Goal: Find specific page/section: Find specific page/section

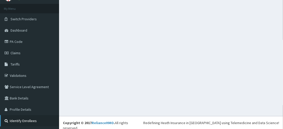
scroll to position [26, 0]
click at [15, 120] on link "Identify Enrollees" at bounding box center [29, 120] width 59 height 11
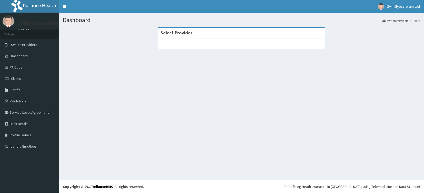
click at [182, 34] on strong "Select Provider" at bounding box center [177, 33] width 32 height 6
click at [190, 30] on strong "Select Provider" at bounding box center [177, 33] width 32 height 6
click at [201, 33] on div "Select Provider" at bounding box center [241, 33] width 167 height 11
click at [199, 33] on div "Select Provider" at bounding box center [241, 33] width 167 height 11
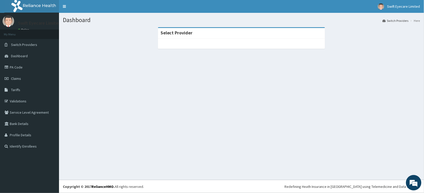
click at [176, 32] on strong "Select Provider" at bounding box center [177, 33] width 32 height 6
click at [184, 32] on strong "Select Provider" at bounding box center [177, 33] width 32 height 6
click at [191, 32] on strong "Select Provider" at bounding box center [177, 33] width 32 height 6
drag, startPoint x: 192, startPoint y: 32, endPoint x: 196, endPoint y: 32, distance: 4.4
click at [196, 32] on div "Select Provider" at bounding box center [241, 33] width 167 height 11
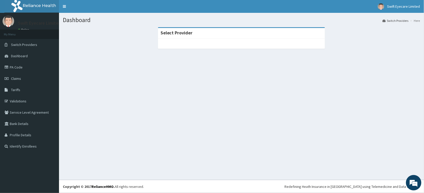
drag, startPoint x: 181, startPoint y: 31, endPoint x: 189, endPoint y: 32, distance: 7.7
click at [181, 32] on strong "Select Provider" at bounding box center [177, 33] width 32 height 6
click at [190, 32] on strong "Select Provider" at bounding box center [177, 33] width 32 height 6
click at [195, 32] on div "Select Provider" at bounding box center [241, 33] width 167 height 11
click at [197, 32] on div "Select Provider" at bounding box center [241, 33] width 167 height 11
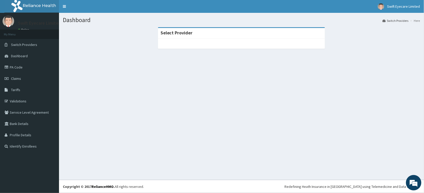
click at [171, 31] on strong "Select Provider" at bounding box center [177, 33] width 32 height 6
click at [201, 32] on div "Select Provider" at bounding box center [241, 33] width 167 height 11
click at [196, 31] on div "Select Provider" at bounding box center [241, 33] width 167 height 11
click at [82, 20] on h1 "Dashboard" at bounding box center [241, 20] width 357 height 7
click at [179, 30] on strong "Select Provider" at bounding box center [177, 33] width 32 height 6
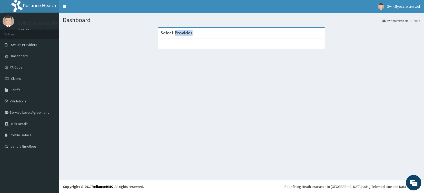
click at [185, 33] on strong "Select Provider" at bounding box center [177, 33] width 32 height 6
click at [192, 33] on div "Select Provider" at bounding box center [241, 33] width 167 height 11
click at [198, 32] on div "Select Provider" at bounding box center [241, 33] width 167 height 11
click at [196, 35] on div "Select Provider" at bounding box center [241, 33] width 167 height 11
drag, startPoint x: 193, startPoint y: 34, endPoint x: 193, endPoint y: 37, distance: 3.1
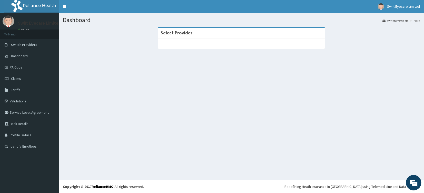
click at [193, 37] on div "Select Provider" at bounding box center [241, 33] width 167 height 11
click at [195, 40] on div at bounding box center [241, 43] width 167 height 10
click at [194, 36] on div "Select Provider" at bounding box center [241, 33] width 167 height 11
drag, startPoint x: 116, startPoint y: 61, endPoint x: 68, endPoint y: 72, distance: 48.5
click at [79, 72] on section "Select Provider" at bounding box center [241, 55] width 365 height 64
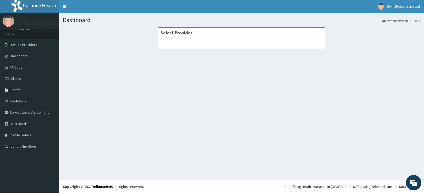
click at [146, 58] on section "Select Provider" at bounding box center [241, 55] width 365 height 64
click at [34, 43] on span "Switch Providers" at bounding box center [24, 44] width 26 height 5
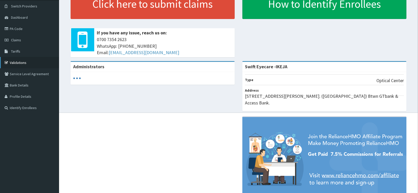
click at [27, 62] on link "Validations" at bounding box center [29, 62] width 59 height 11
click at [34, 63] on link "Validations" at bounding box center [29, 62] width 59 height 11
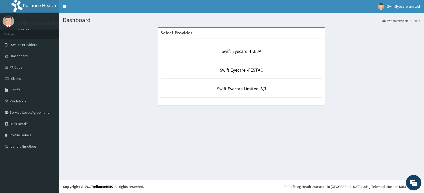
click at [228, 73] on p "Swift Eyecare -FESTAC" at bounding box center [242, 70] width 162 height 7
click at [229, 70] on link "Swift Eyecare -FESTAC" at bounding box center [241, 70] width 43 height 6
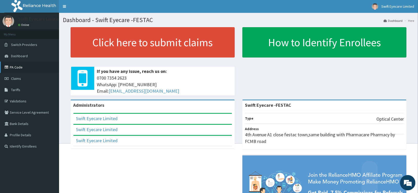
click at [18, 64] on link "PA Code" at bounding box center [29, 67] width 59 height 11
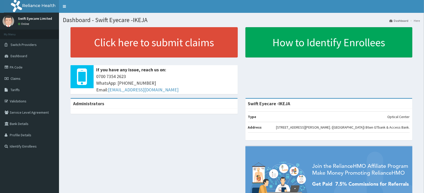
click at [14, 70] on link "PA Code" at bounding box center [29, 67] width 59 height 11
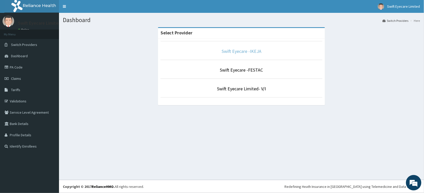
click at [254, 53] on link "Swift Eyecare -IKEJA" at bounding box center [242, 51] width 40 height 6
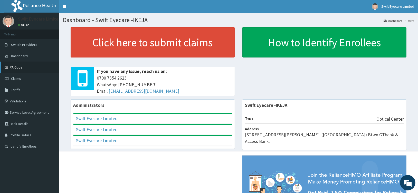
click at [15, 66] on link "PA Code" at bounding box center [29, 67] width 59 height 11
